Goal: Information Seeking & Learning: Learn about a topic

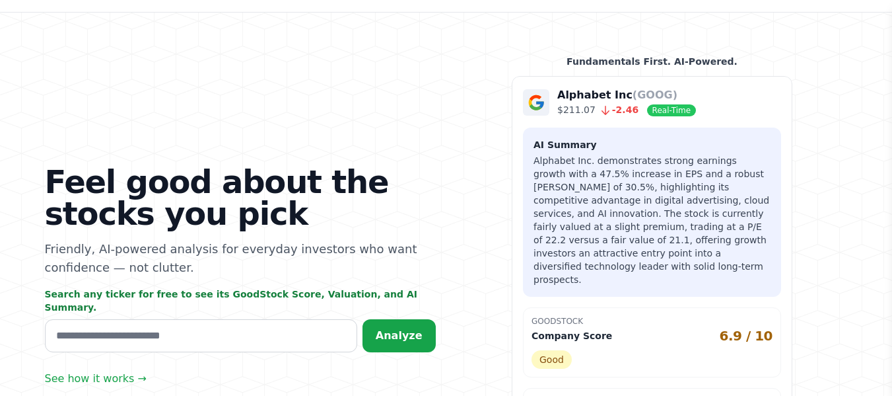
scroll to position [132, 0]
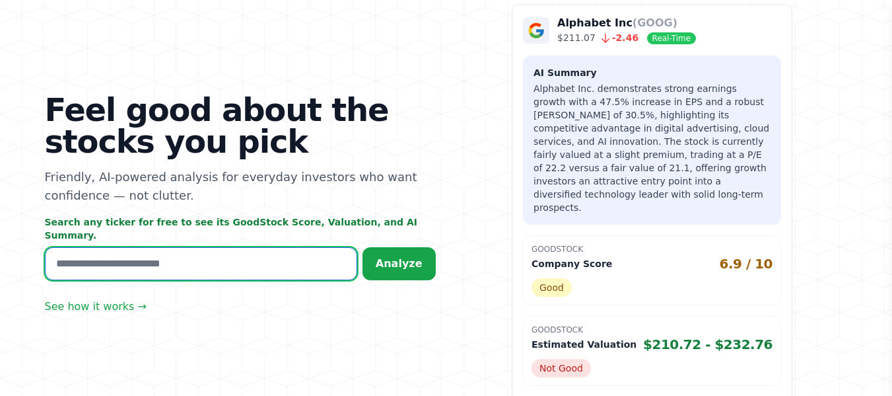
click at [104, 256] on input "text" at bounding box center [201, 263] width 312 height 33
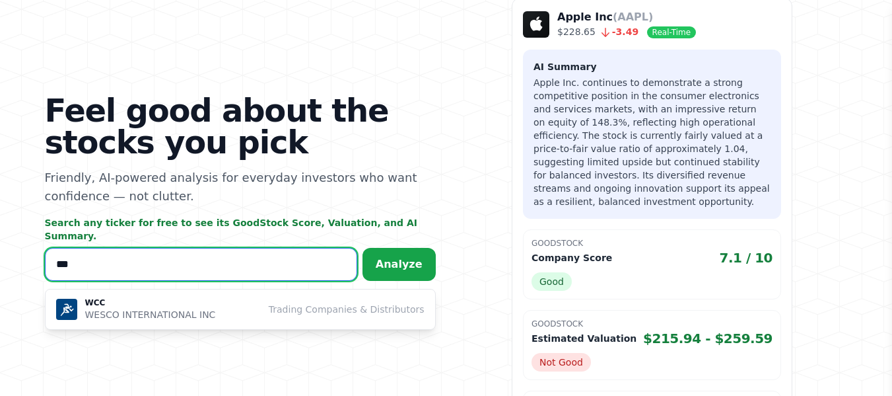
scroll to position [139, 0]
type input "***"
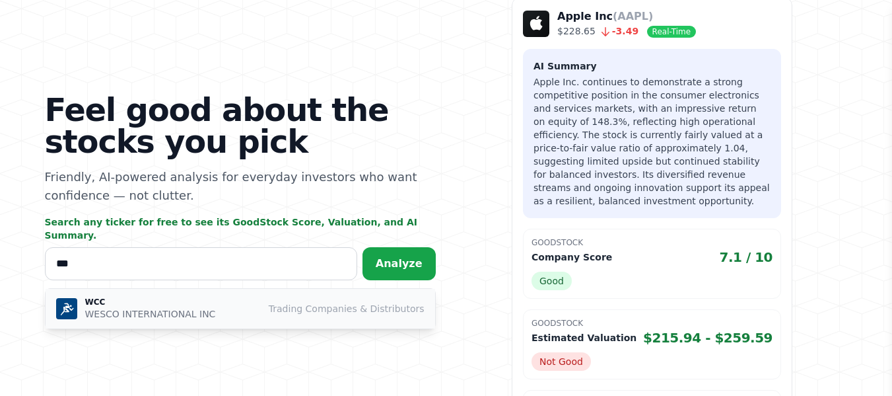
click at [213, 305] on div "WCC WESCO INTERNATIONAL INC Trading Companies & Distributors" at bounding box center [240, 309] width 368 height 24
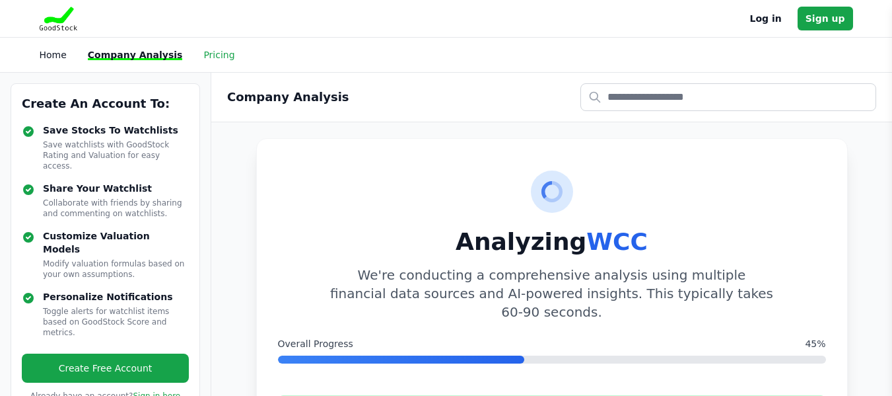
click at [211, 53] on link "Pricing" at bounding box center [218, 55] width 31 height 11
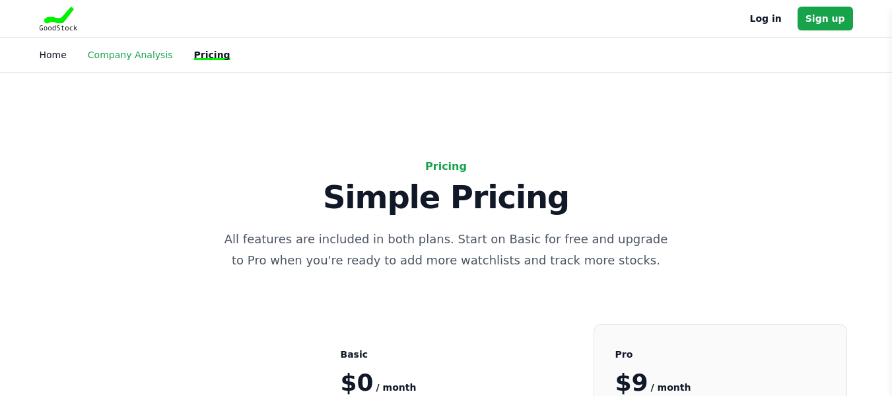
click at [150, 57] on link "Company Analysis" at bounding box center [130, 55] width 85 height 11
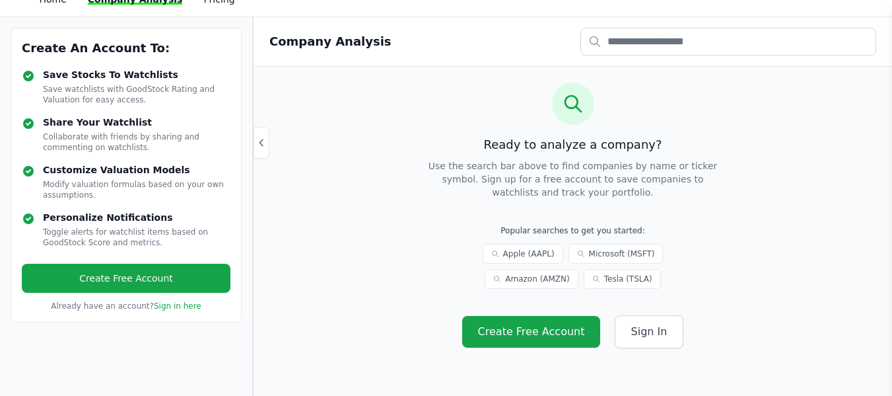
scroll to position [132, 0]
